Goal: Information Seeking & Learning: Learn about a topic

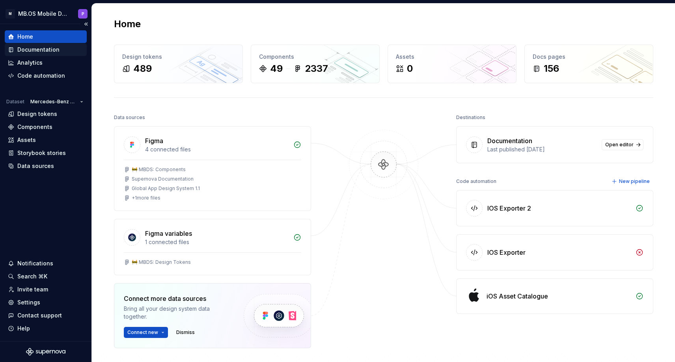
click at [33, 49] on div "Documentation" at bounding box center [38, 50] width 42 height 8
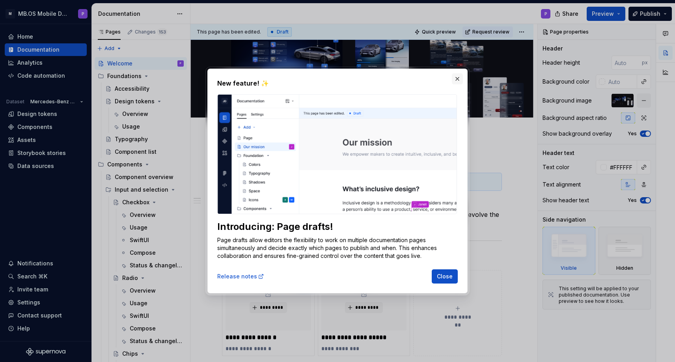
click at [457, 77] on button "button" at bounding box center [457, 78] width 11 height 11
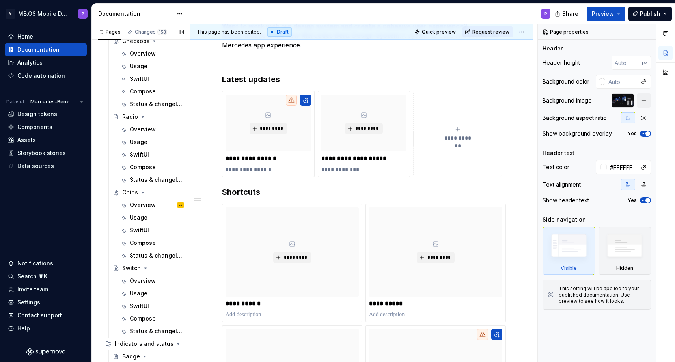
scroll to position [165, 0]
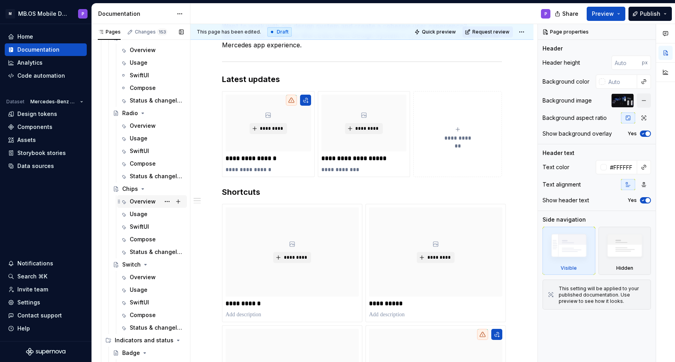
click at [136, 203] on div "Overview" at bounding box center [143, 201] width 26 height 8
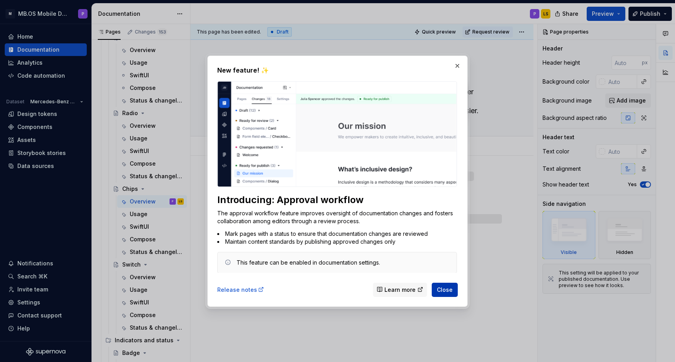
click at [444, 291] on span "Close" at bounding box center [445, 289] width 16 height 8
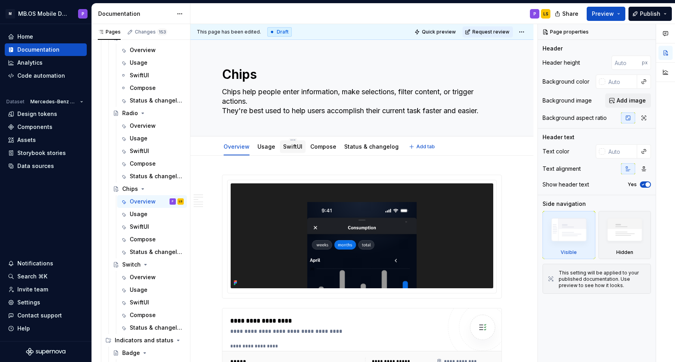
click at [290, 147] on link "SwiftUI" at bounding box center [292, 146] width 19 height 7
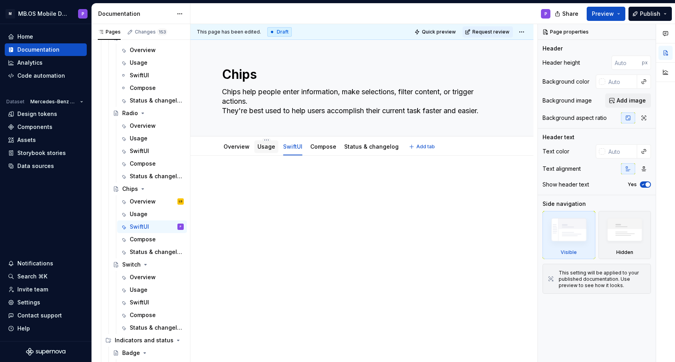
click at [266, 149] on link "Usage" at bounding box center [266, 146] width 18 height 7
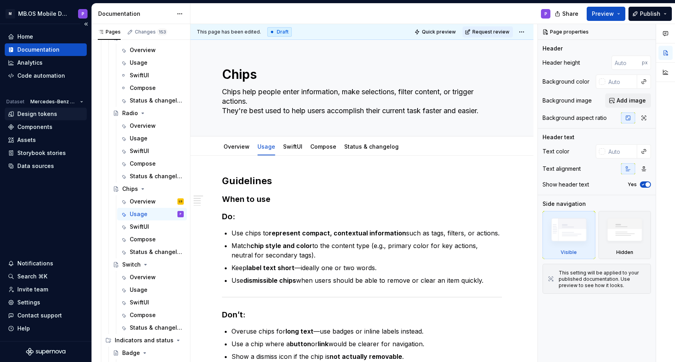
click at [50, 116] on div "Design tokens" at bounding box center [37, 114] width 40 height 8
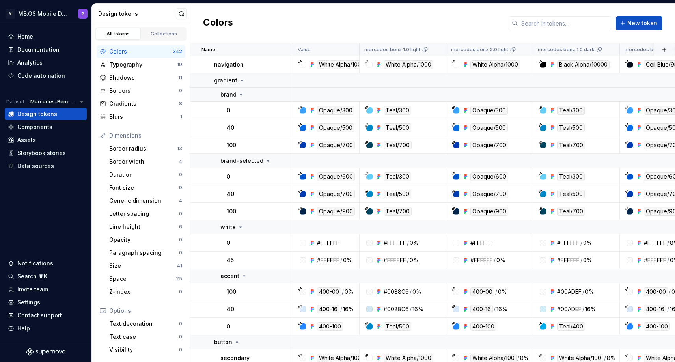
scroll to position [3234, 0]
click at [526, 181] on td "Opaque/600" at bounding box center [489, 176] width 87 height 17
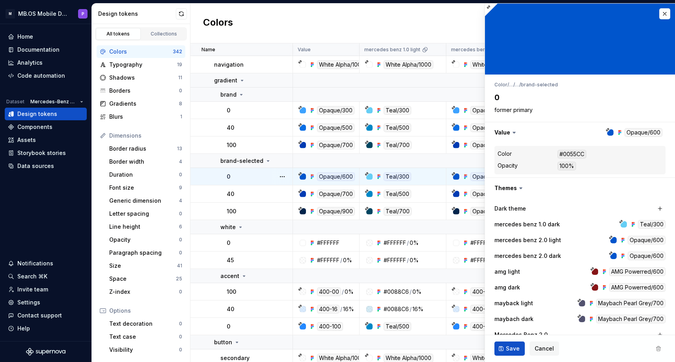
type textarea "*"
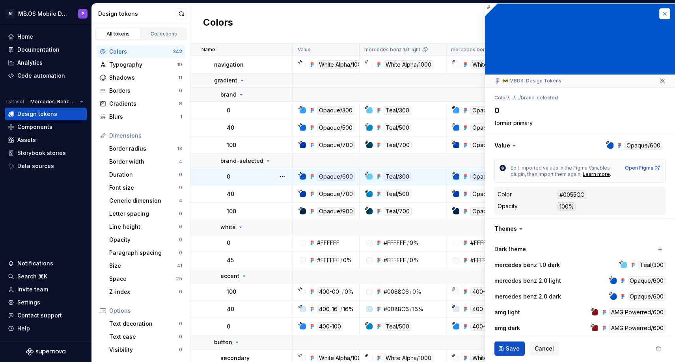
click at [664, 14] on button "button" at bounding box center [664, 13] width 11 height 11
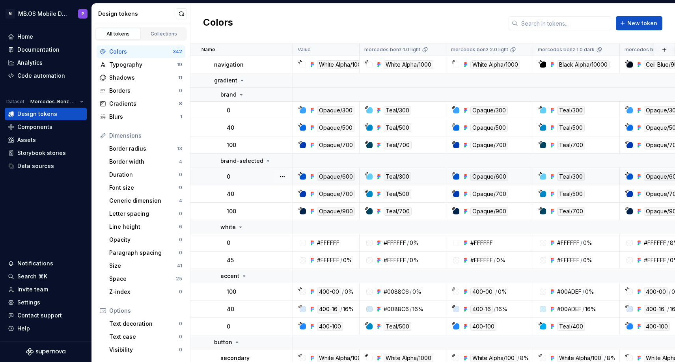
click at [666, 17] on div "Colors New token" at bounding box center [432, 24] width 484 height 40
